Goal: Transaction & Acquisition: Book appointment/travel/reservation

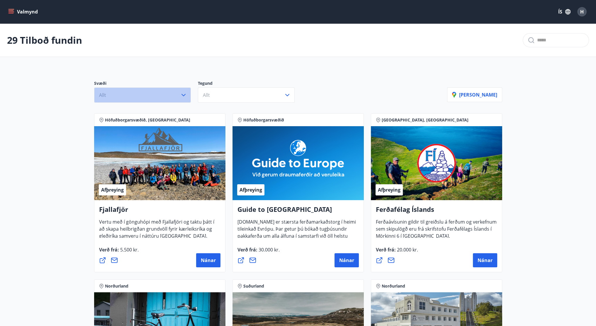
click at [154, 98] on button "Allt" at bounding box center [142, 94] width 97 height 15
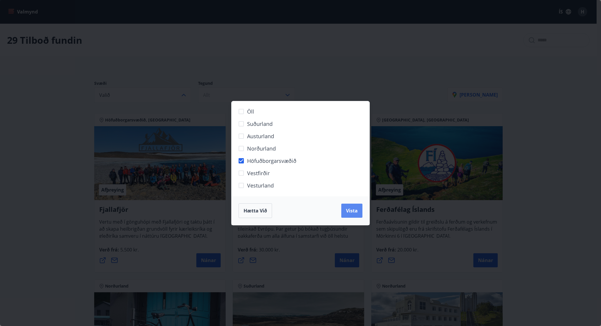
click at [353, 207] on span "Vista" at bounding box center [352, 210] width 12 height 6
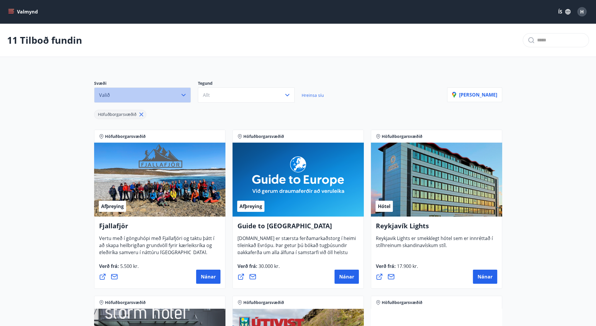
click at [184, 95] on icon "button" at bounding box center [183, 94] width 7 height 7
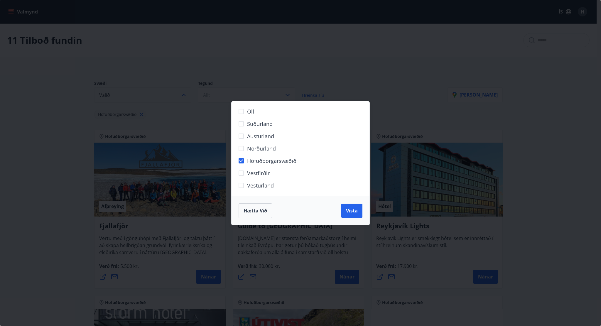
click at [168, 99] on div "Öll Suðurland [GEOGRAPHIC_DATA] Norðurland Höfuðborgarsvæðið [GEOGRAPHIC_DATA] …" at bounding box center [300, 163] width 601 height 326
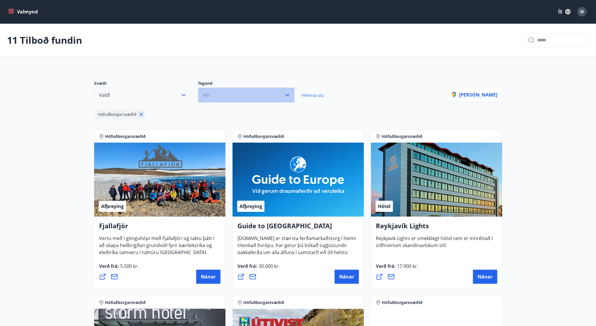
click at [237, 99] on button "Allt" at bounding box center [246, 94] width 97 height 15
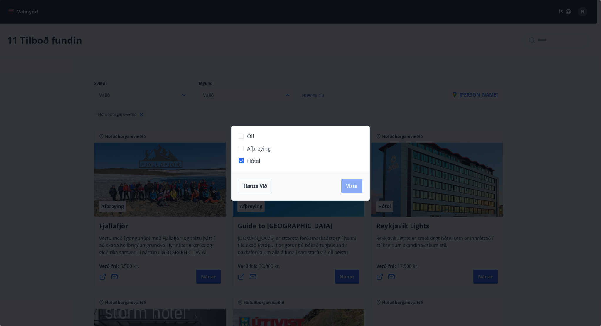
click at [354, 185] on span "Vista" at bounding box center [352, 186] width 12 height 6
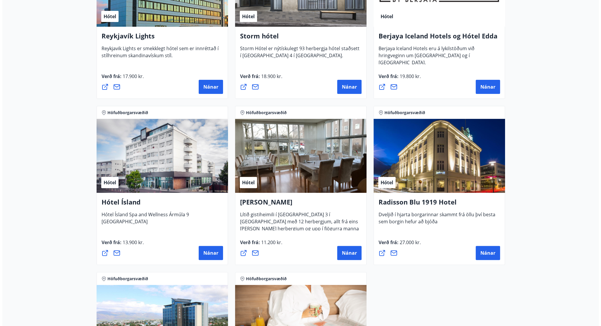
scroll to position [191, 0]
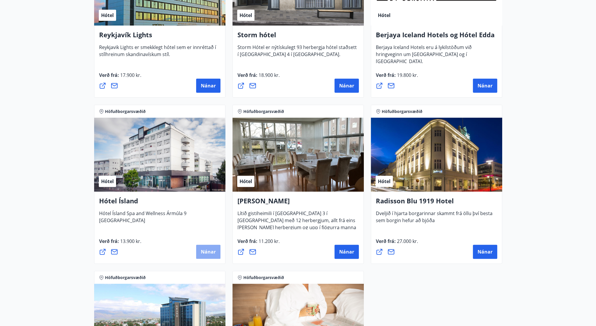
click at [214, 250] on span "Nánar" at bounding box center [208, 251] width 15 height 6
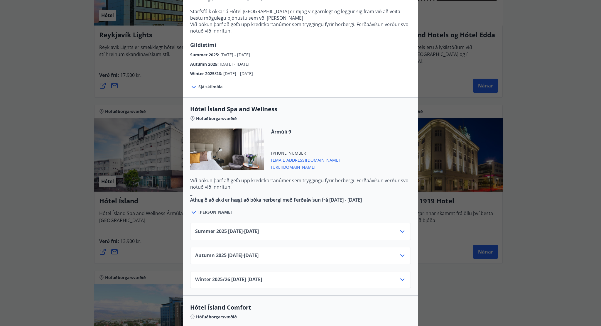
scroll to position [240, 0]
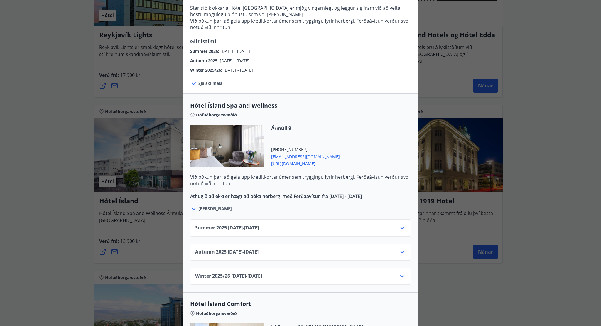
click at [247, 248] on span "Autumn [PHONE_NUMBER][DATE] - [DATE]" at bounding box center [226, 251] width 63 height 7
click at [400, 248] on icon at bounding box center [402, 251] width 7 height 7
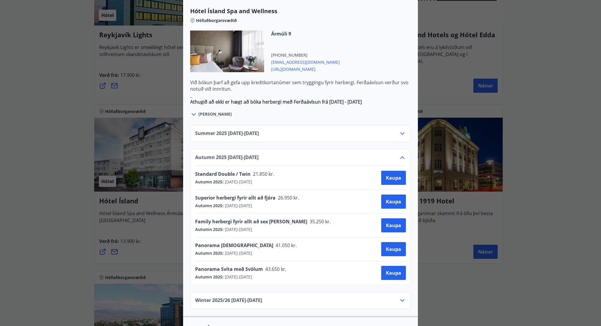
scroll to position [335, 0]
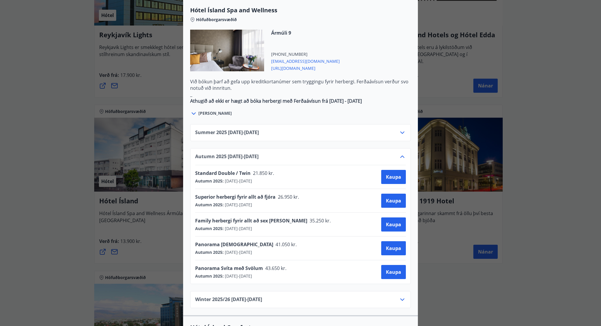
click at [400, 298] on icon at bounding box center [402, 299] width 4 height 2
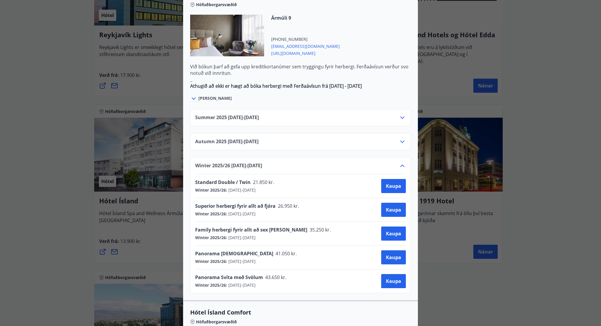
scroll to position [348, 0]
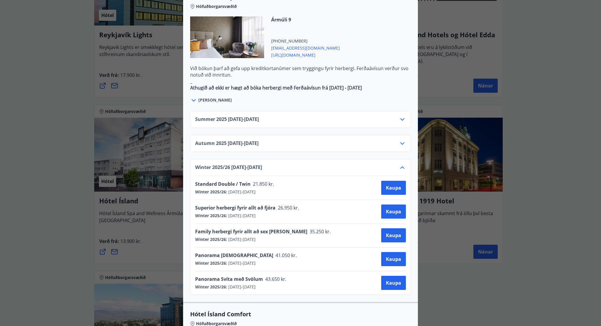
click at [399, 116] on icon at bounding box center [402, 119] width 7 height 7
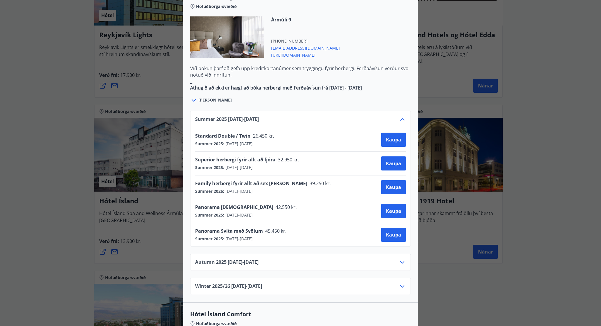
click at [399, 116] on icon at bounding box center [402, 119] width 7 height 7
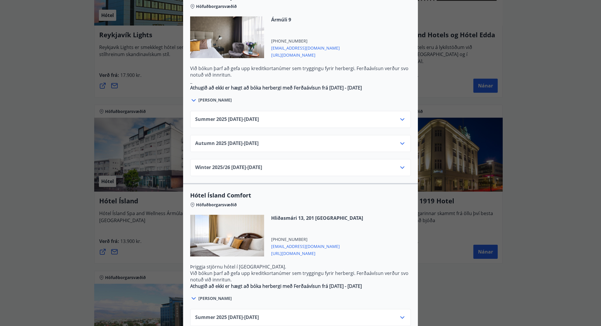
click at [400, 140] on icon at bounding box center [402, 143] width 7 height 7
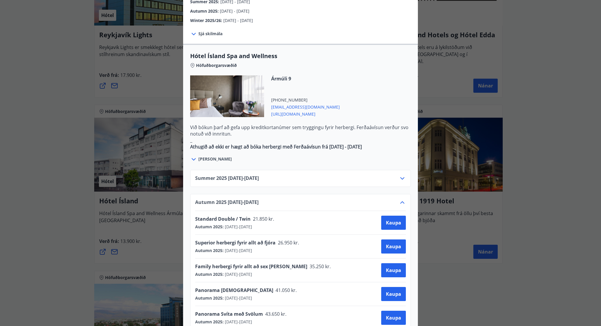
scroll to position [287, 0]
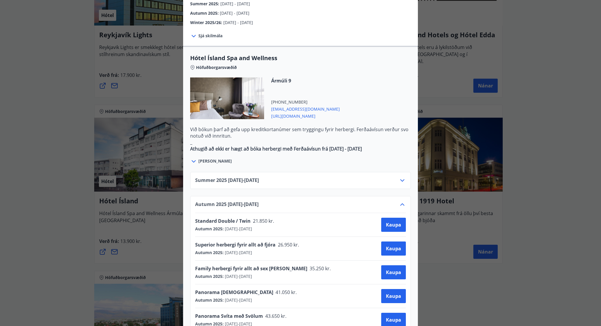
click at [299, 112] on span "[URL][DOMAIN_NAME]" at bounding box center [305, 115] width 69 height 7
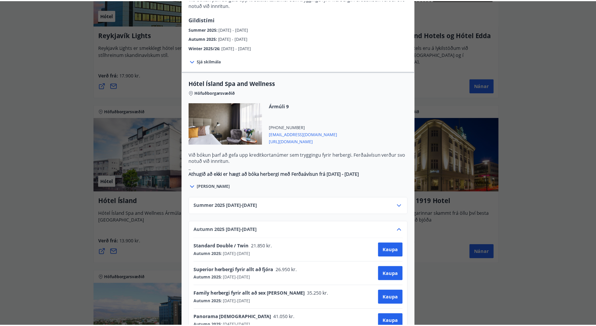
scroll to position [0, 0]
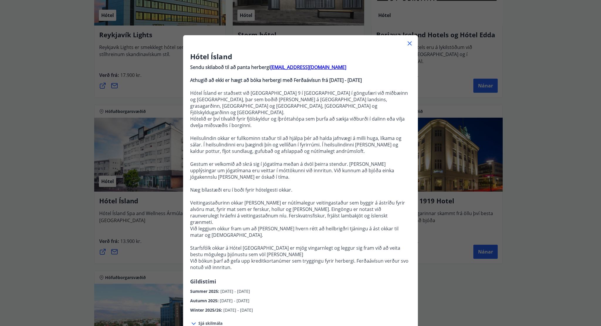
click at [50, 162] on div "Hótel Ísland Sendu skilaboð til að panta herbergi [EMAIL_ADDRESS][DOMAIN_NAME] …" at bounding box center [300, 163] width 601 height 326
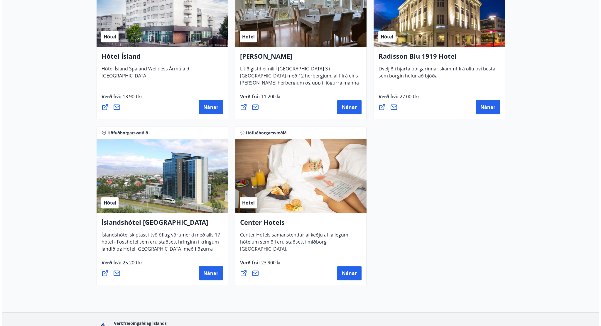
scroll to position [336, 0]
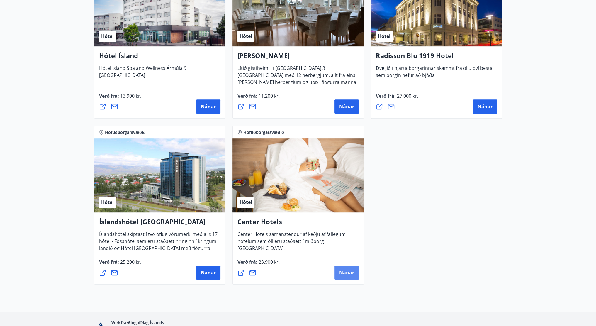
click at [346, 274] on span "Nánar" at bounding box center [346, 272] width 15 height 6
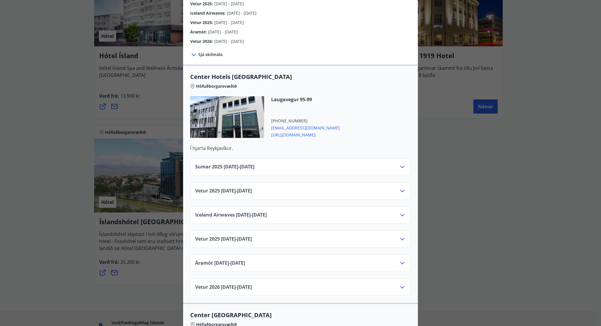
scroll to position [150, 0]
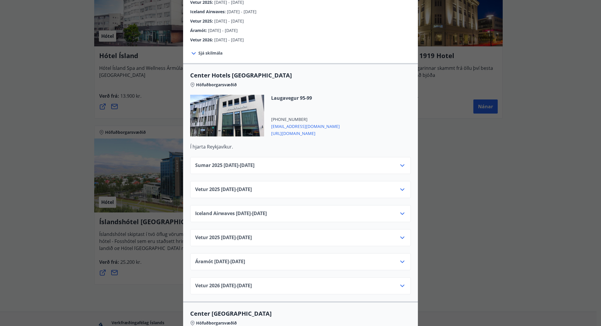
click at [318, 186] on div "Vetur [PHONE_NUMBER][DATE] - [DATE]" at bounding box center [300, 192] width 211 height 12
click at [403, 186] on icon at bounding box center [402, 189] width 7 height 7
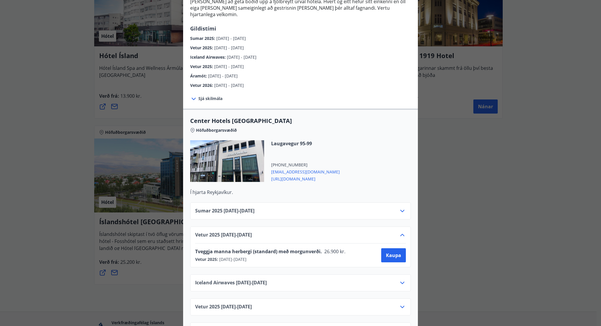
scroll to position [104, 0]
click at [298, 175] on span "[URL][DOMAIN_NAME]" at bounding box center [305, 178] width 69 height 7
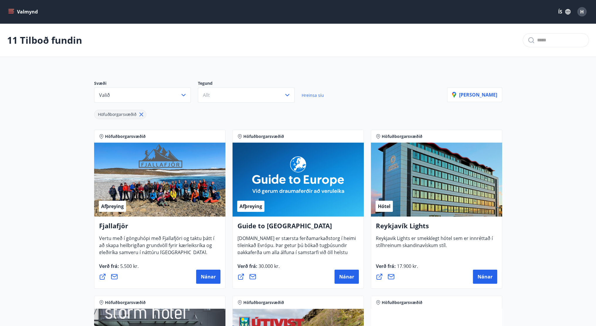
click at [232, 103] on div "Höfuðborgarsvæðið" at bounding box center [270, 111] width 353 height 16
click at [228, 94] on button "Allt" at bounding box center [246, 94] width 97 height 15
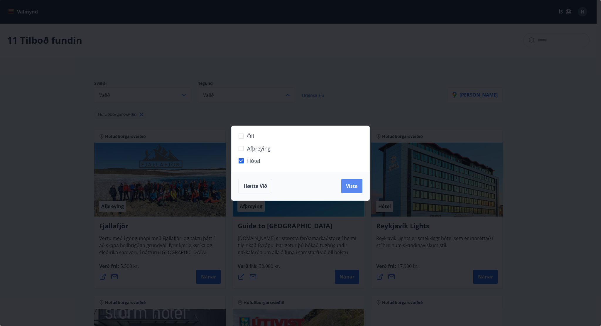
click at [352, 186] on span "Vista" at bounding box center [352, 186] width 12 height 6
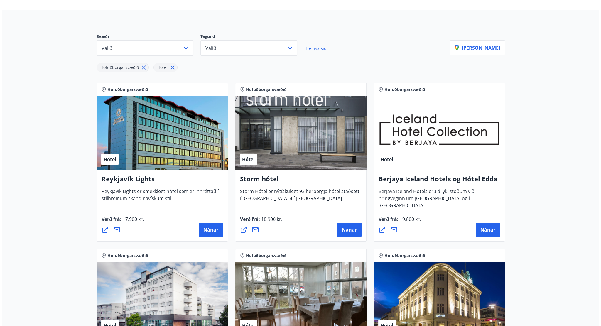
scroll to position [47, 0]
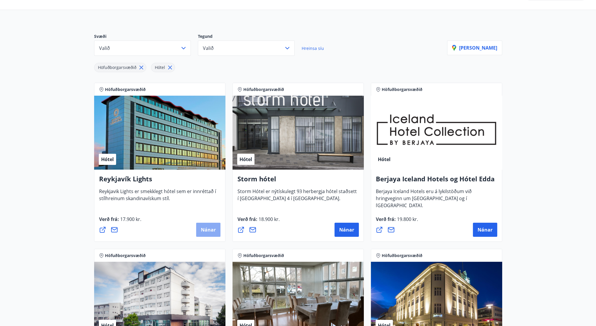
click at [213, 230] on span "Nánar" at bounding box center [208, 229] width 15 height 6
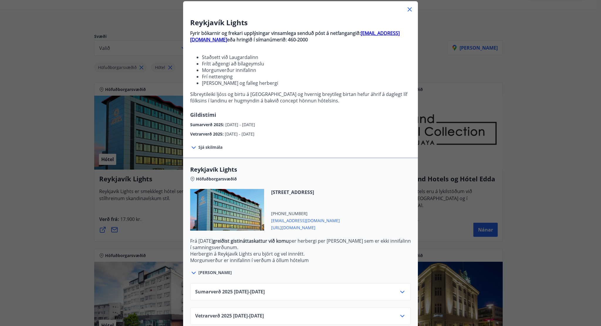
scroll to position [43, 0]
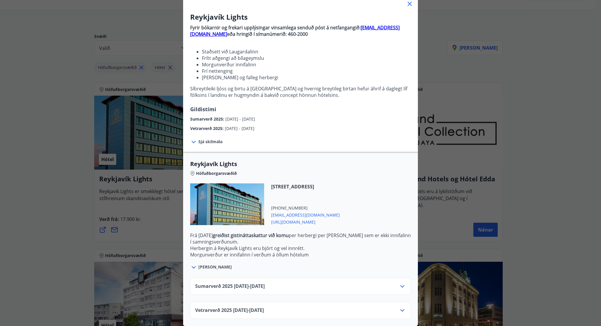
click at [340, 307] on div "Vetrarverð 2025 01.10.25 - 21.12.25" at bounding box center [300, 313] width 211 height 12
click at [401, 307] on icon at bounding box center [402, 310] width 7 height 7
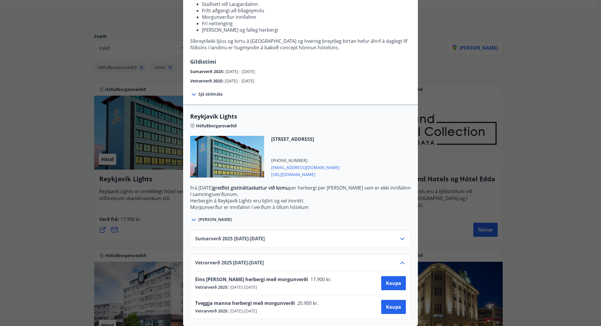
scroll to position [89, 0]
click at [401, 238] on icon at bounding box center [402, 238] width 7 height 7
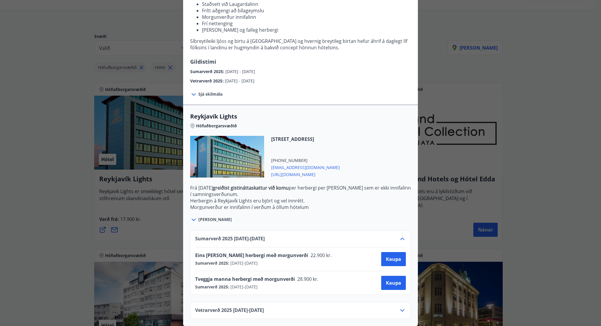
click at [401, 238] on icon at bounding box center [402, 238] width 7 height 7
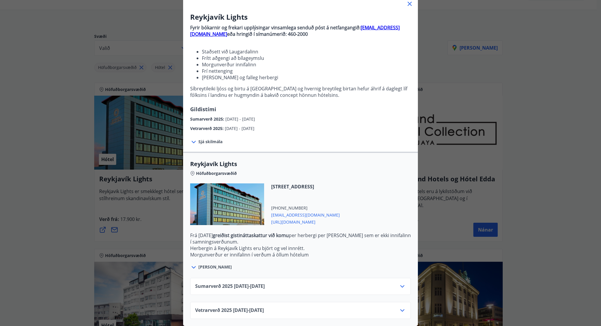
click at [401, 307] on icon at bounding box center [402, 310] width 7 height 7
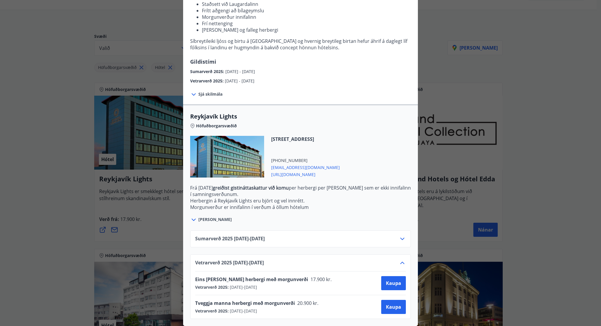
scroll to position [91, 0]
drag, startPoint x: 339, startPoint y: 171, endPoint x: 311, endPoint y: 271, distance: 103.7
click at [311, 271] on div "Reykjavík Lights Höfuðborgarsvæðið Suðurlandsbraut 12, 108 Reykjavík +354 51390…" at bounding box center [300, 215] width 235 height 222
click at [284, 302] on div "Tveggja manna herbergi með morgunverði 20.900 kr." at bounding box center [258, 304] width 127 height 8
click at [307, 170] on span "https://www.keahotels.is/is/hotelin/reykjavik-lights" at bounding box center [305, 173] width 69 height 7
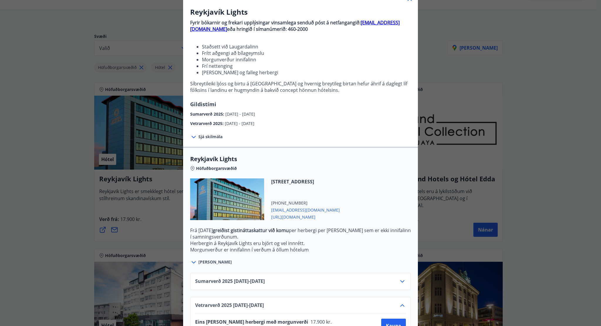
scroll to position [34, 0]
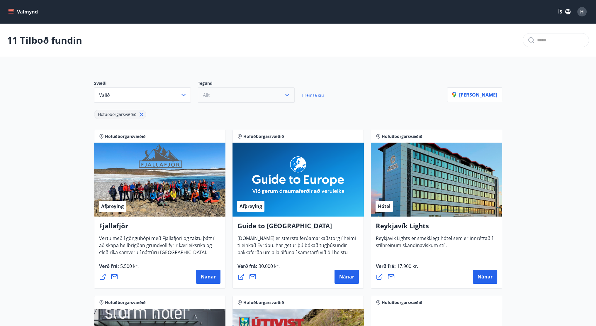
click at [258, 96] on button "Allt" at bounding box center [246, 94] width 97 height 15
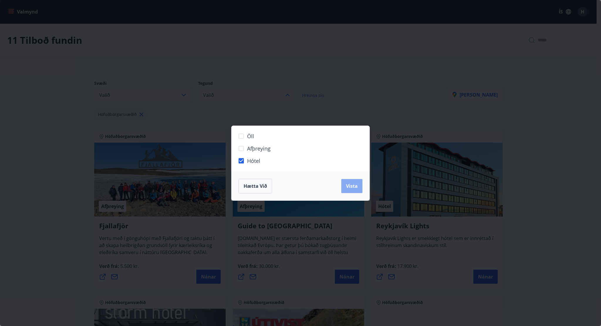
click at [349, 184] on span "Vista" at bounding box center [352, 186] width 12 height 6
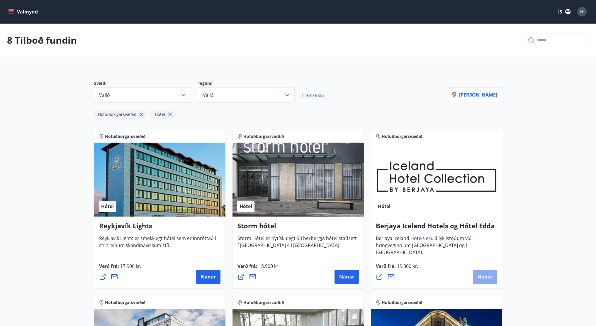
click at [491, 277] on span "Nánar" at bounding box center [485, 276] width 15 height 6
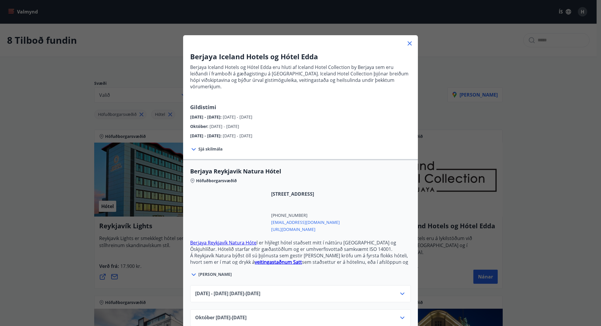
scroll to position [29, 0]
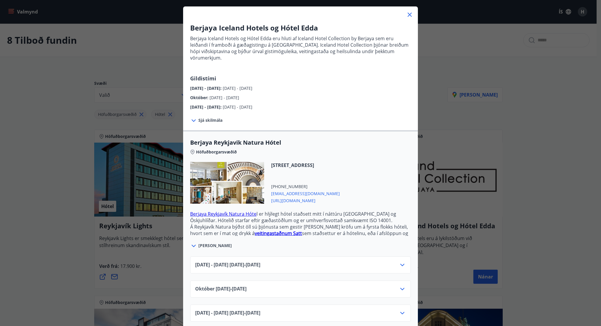
click at [399, 285] on icon at bounding box center [402, 288] width 7 height 7
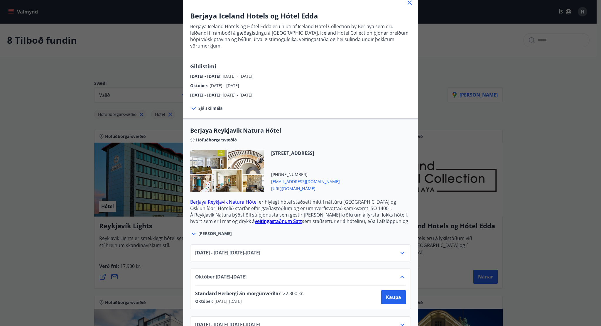
scroll to position [40, 0]
